Goal: Task Accomplishment & Management: Manage account settings

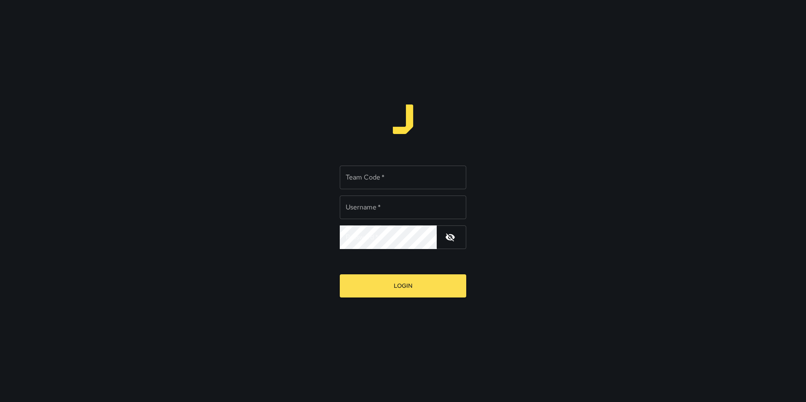
type input "**********"
click at [353, 180] on input "Team Code   *" at bounding box center [403, 178] width 126 height 24
type input "*"
type input "*****"
click at [340, 274] on button "Login" at bounding box center [403, 285] width 126 height 23
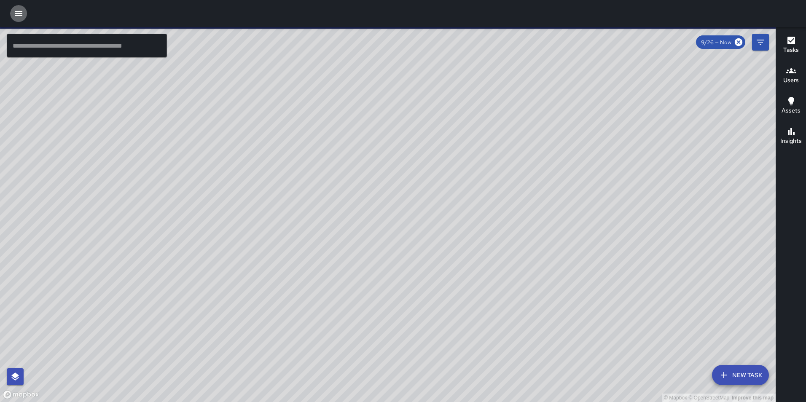
click at [21, 13] on icon "button" at bounding box center [18, 13] width 10 height 10
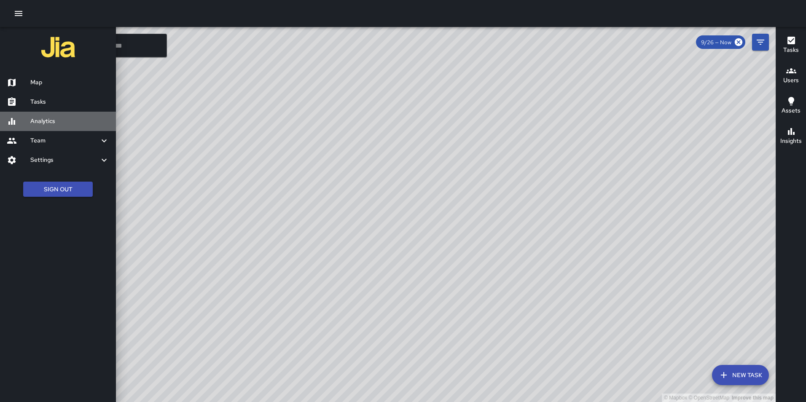
click at [67, 128] on div "Analytics" at bounding box center [58, 121] width 116 height 19
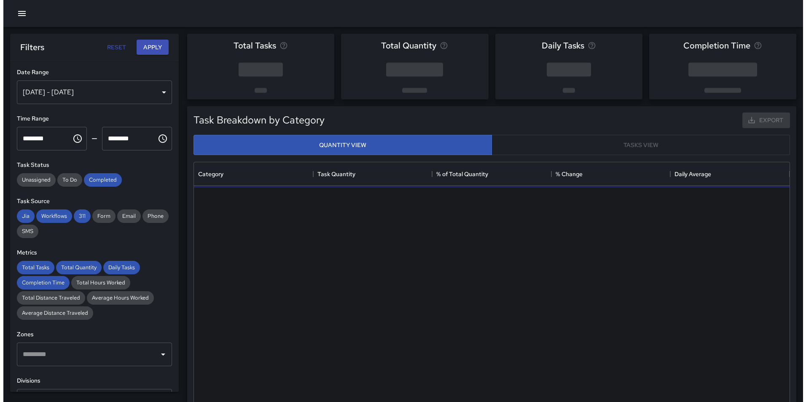
scroll to position [246, 589]
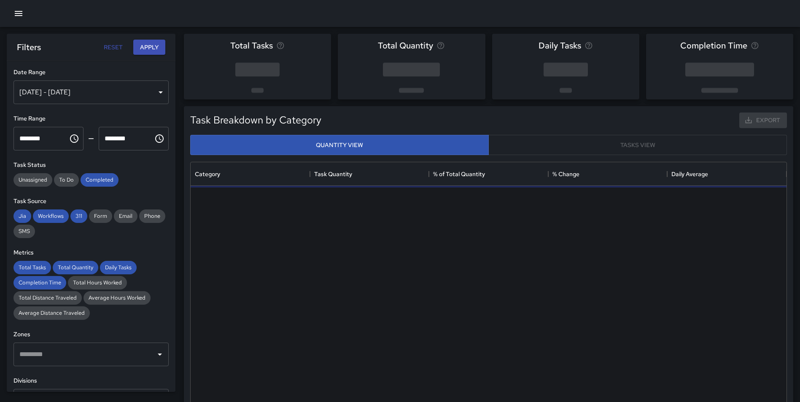
click at [14, 8] on button "button" at bounding box center [18, 13] width 17 height 17
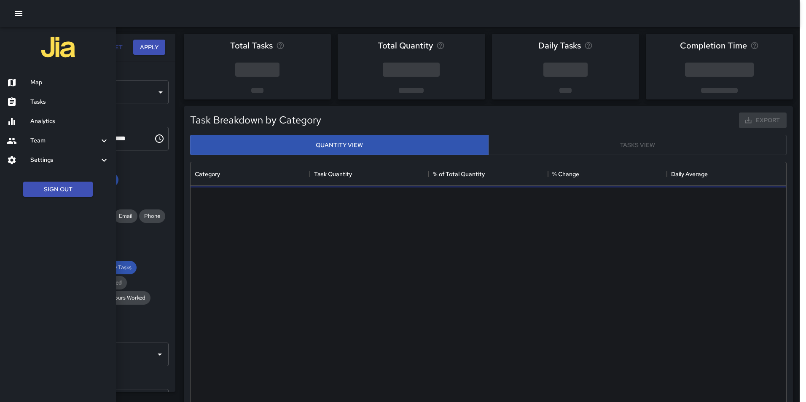
click at [58, 160] on h6 "Settings" at bounding box center [64, 160] width 69 height 9
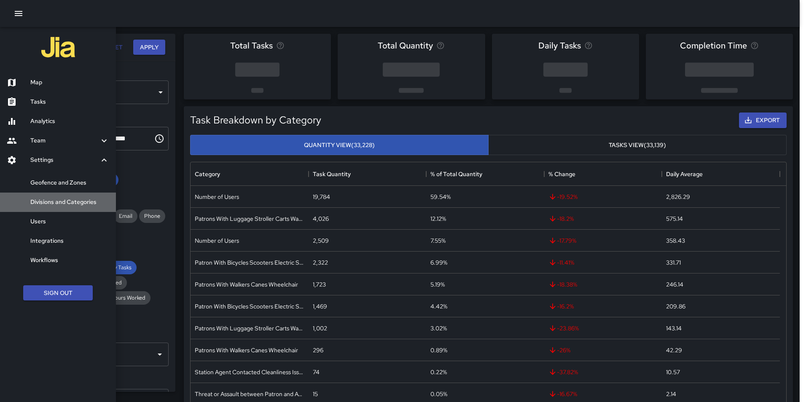
click at [67, 202] on h6 "Divisions and Categories" at bounding box center [69, 202] width 79 height 9
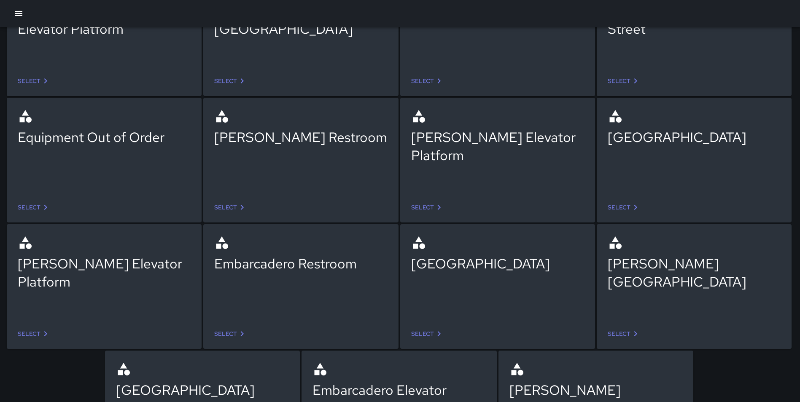
scroll to position [107, 0]
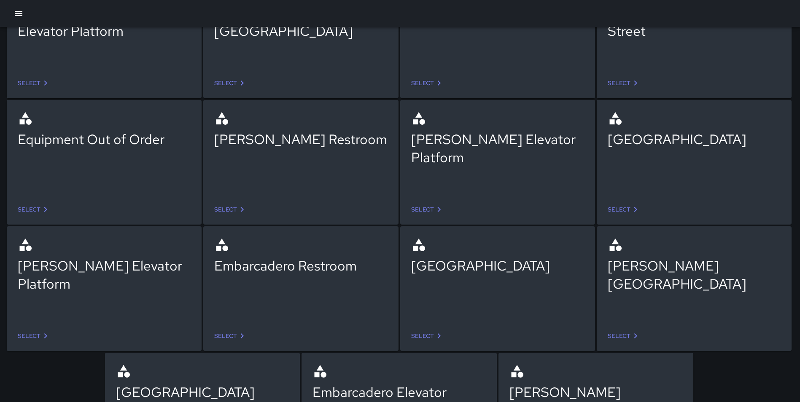
drag, startPoint x: 799, startPoint y: 153, endPoint x: 798, endPoint y: 195, distance: 41.7
click at [798, 195] on div "Organize your team for optimal efficiency with Divisions and Categories Get sta…" at bounding box center [400, 197] width 800 height 556
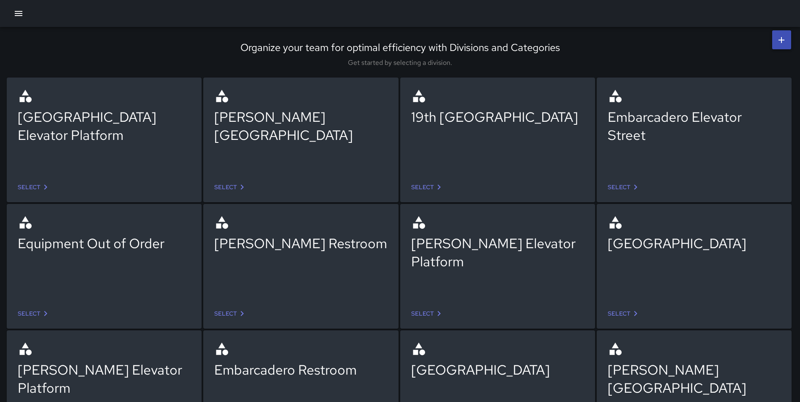
scroll to position [0, 0]
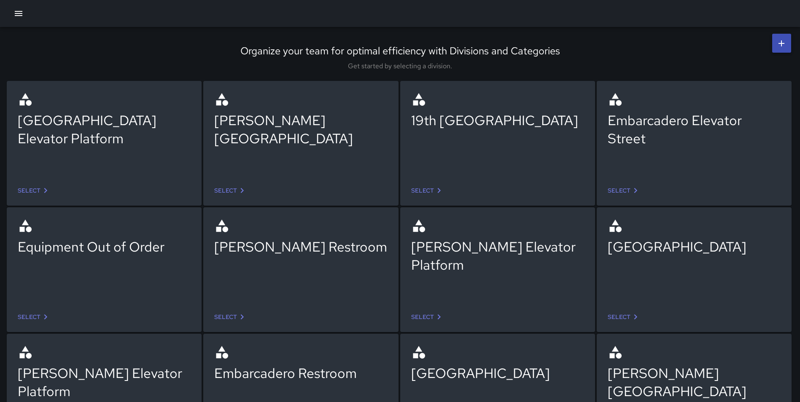
drag, startPoint x: 778, startPoint y: 245, endPoint x: 611, endPoint y: 247, distance: 166.9
click at [611, 247] on div "[GEOGRAPHIC_DATA]" at bounding box center [693, 247] width 173 height 18
copy div "[GEOGRAPHIC_DATA]"
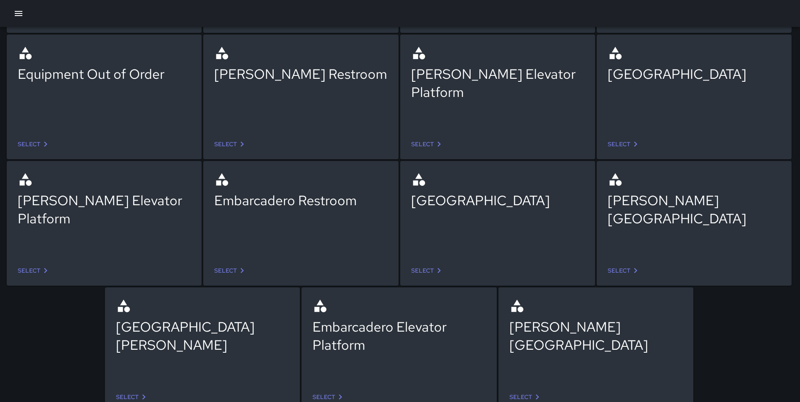
scroll to position [183, 0]
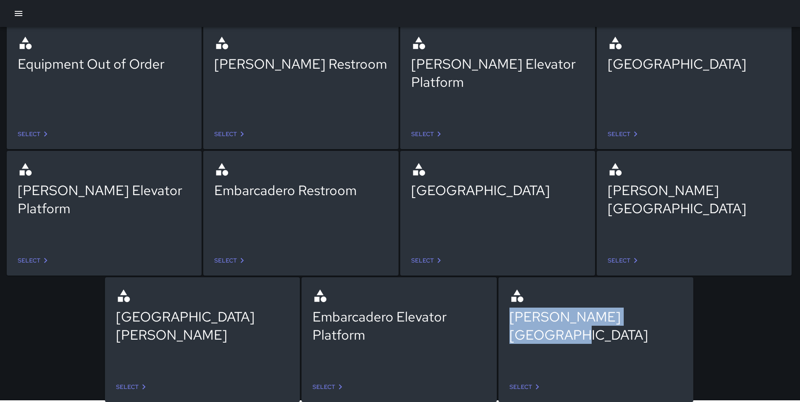
drag, startPoint x: 653, startPoint y: 314, endPoint x: 512, endPoint y: 317, distance: 141.2
click at [512, 317] on div "[PERSON_NAME][GEOGRAPHIC_DATA]" at bounding box center [595, 326] width 173 height 36
copy div "[PERSON_NAME][GEOGRAPHIC_DATA]"
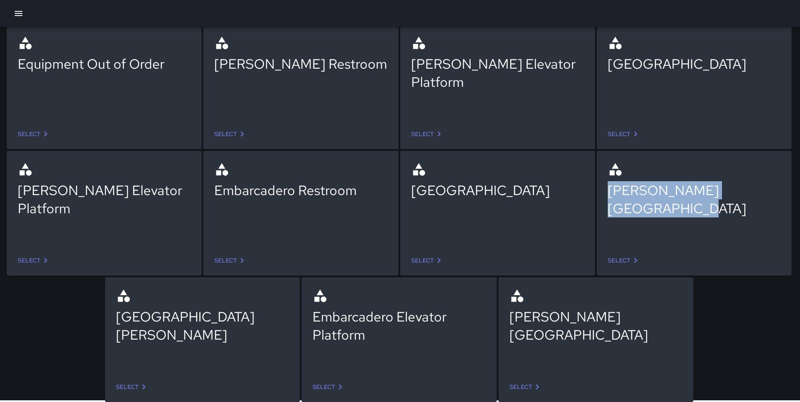
drag, startPoint x: 782, startPoint y: 191, endPoint x: 610, endPoint y: 196, distance: 171.6
click at [610, 196] on div "[PERSON_NAME][GEOGRAPHIC_DATA]" at bounding box center [694, 202] width 186 height 94
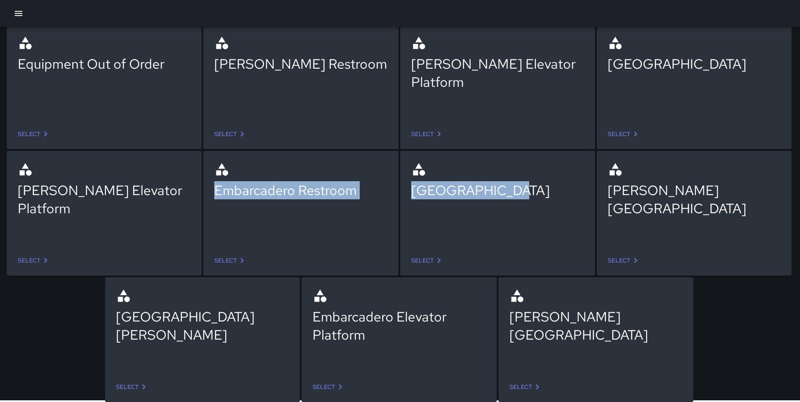
copy div "Embarcadero Restroom Select Berkeley Restr"
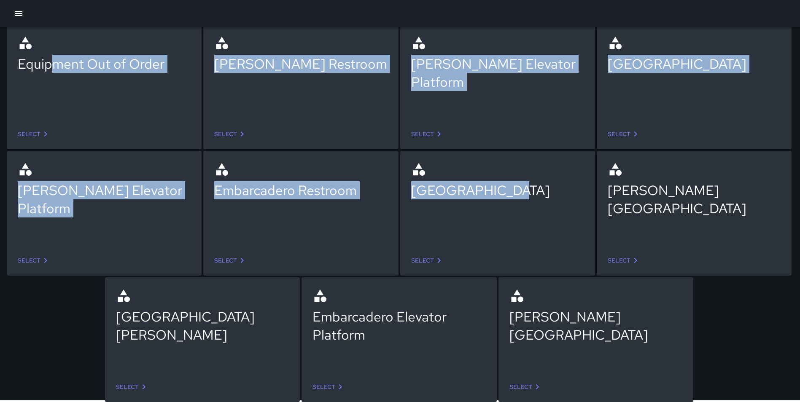
drag, startPoint x: 346, startPoint y: 163, endPoint x: 57, endPoint y: 43, distance: 312.2
click at [57, 43] on div "Civic Center Elevator Platform Select [PERSON_NAME] Restroom Select 19th St Res…" at bounding box center [390, 141] width 786 height 506
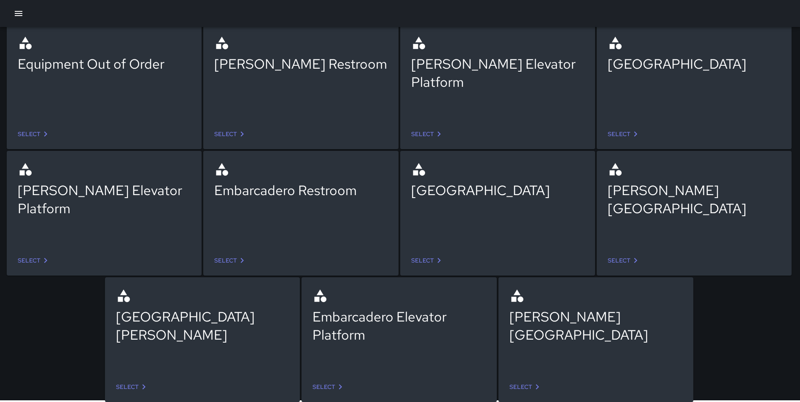
click at [589, 254] on div "[PERSON_NAME][GEOGRAPHIC_DATA] Select" at bounding box center [684, 204] width 196 height 126
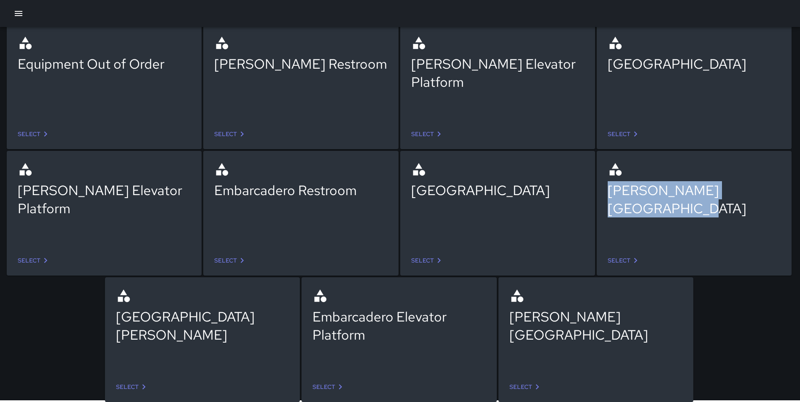
drag, startPoint x: 610, startPoint y: 193, endPoint x: 782, endPoint y: 193, distance: 172.0
click at [782, 193] on div "[PERSON_NAME][GEOGRAPHIC_DATA]" at bounding box center [694, 202] width 186 height 94
copy div "[PERSON_NAME][GEOGRAPHIC_DATA]"
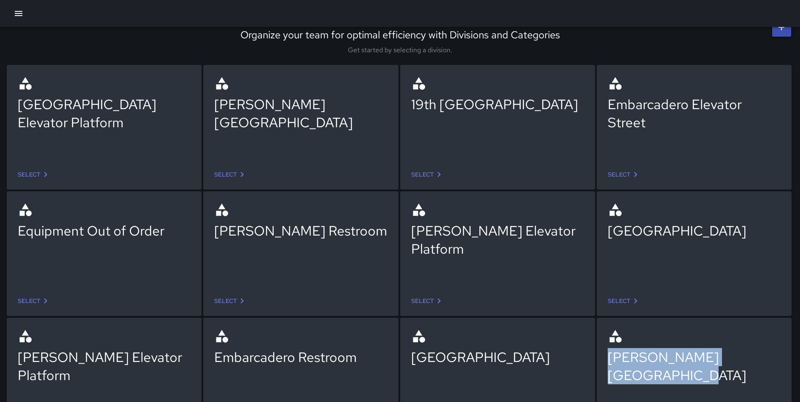
scroll to position [18, 0]
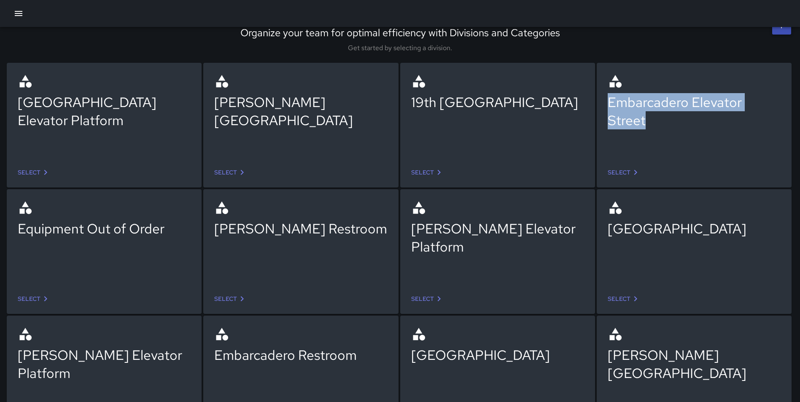
drag, startPoint x: 661, startPoint y: 121, endPoint x: 596, endPoint y: 95, distance: 70.0
click at [596, 95] on div "Embarcadero Elevator Street Select" at bounding box center [693, 125] width 195 height 125
copy div "Embarcadero Elevator Street"
